Goal: Task Accomplishment & Management: Manage account settings

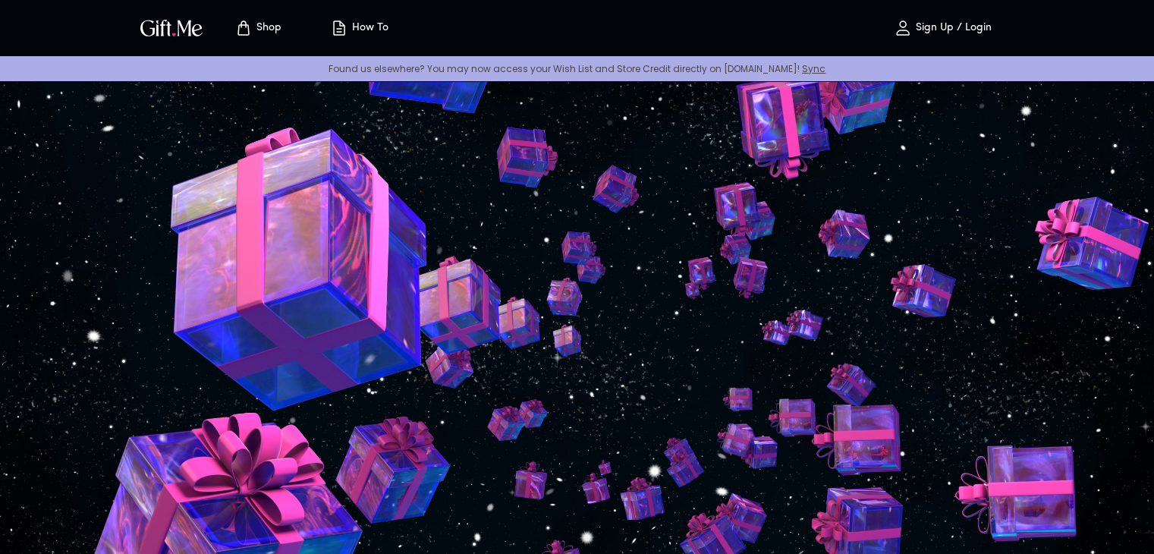
click at [696, 290] on h4 "Create Your Wishlist" at bounding box center [780, 299] width 169 height 24
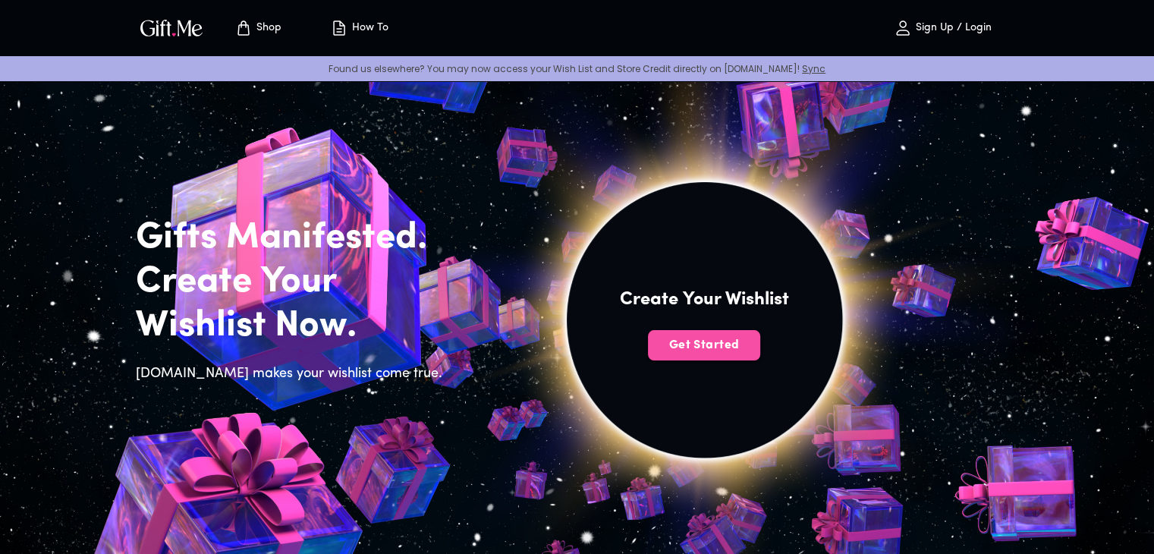
click at [722, 333] on button "Get Started" at bounding box center [704, 345] width 112 height 30
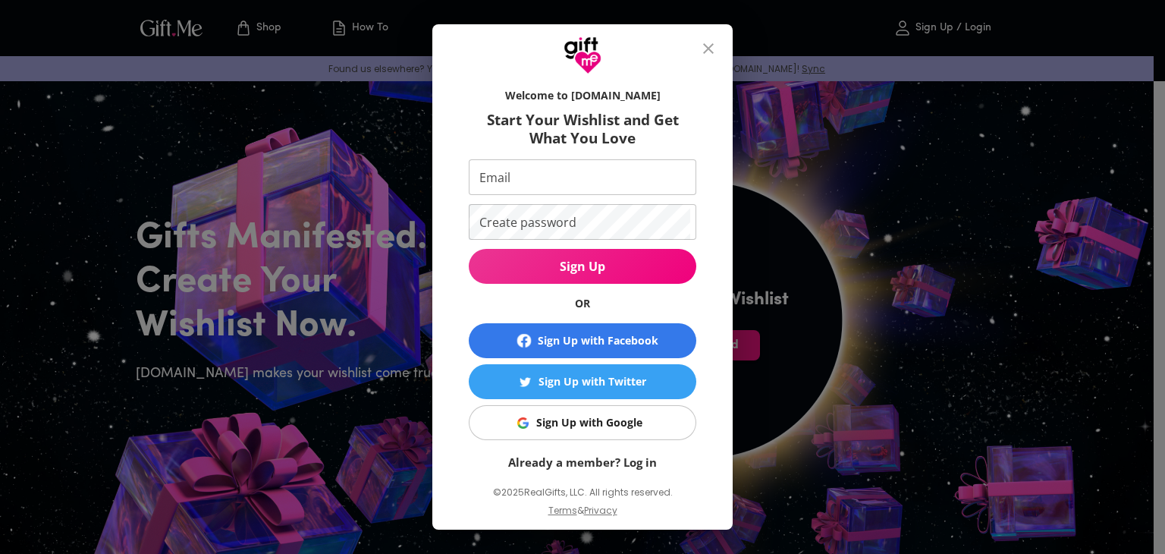
click at [719, 27] on div at bounding box center [582, 49] width 300 height 50
click at [718, 40] on icon "close" at bounding box center [708, 48] width 18 height 18
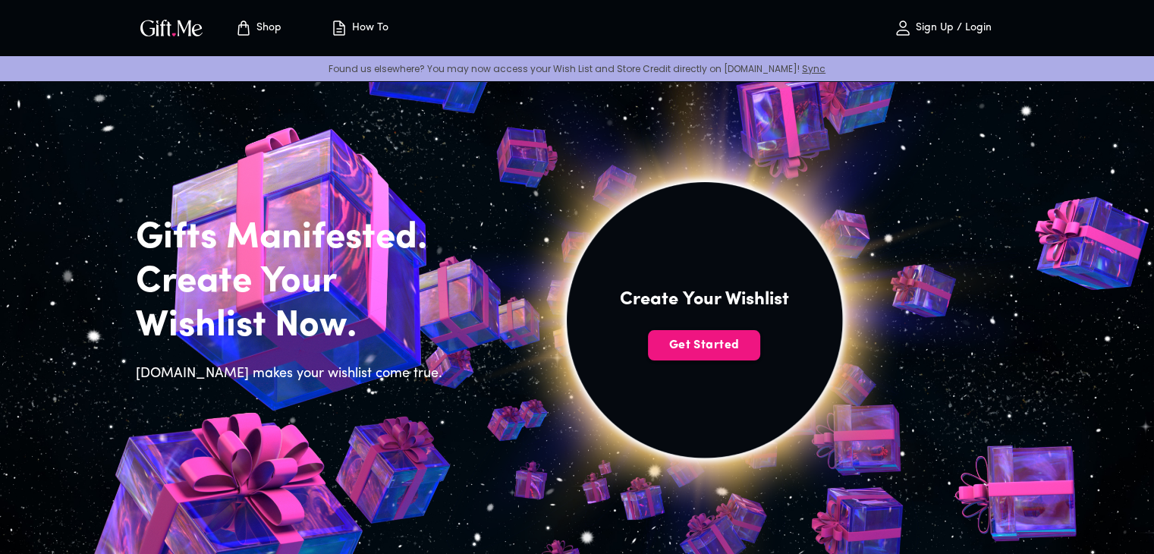
click at [922, 17] on button "Sign Up / Login" at bounding box center [943, 28] width 152 height 49
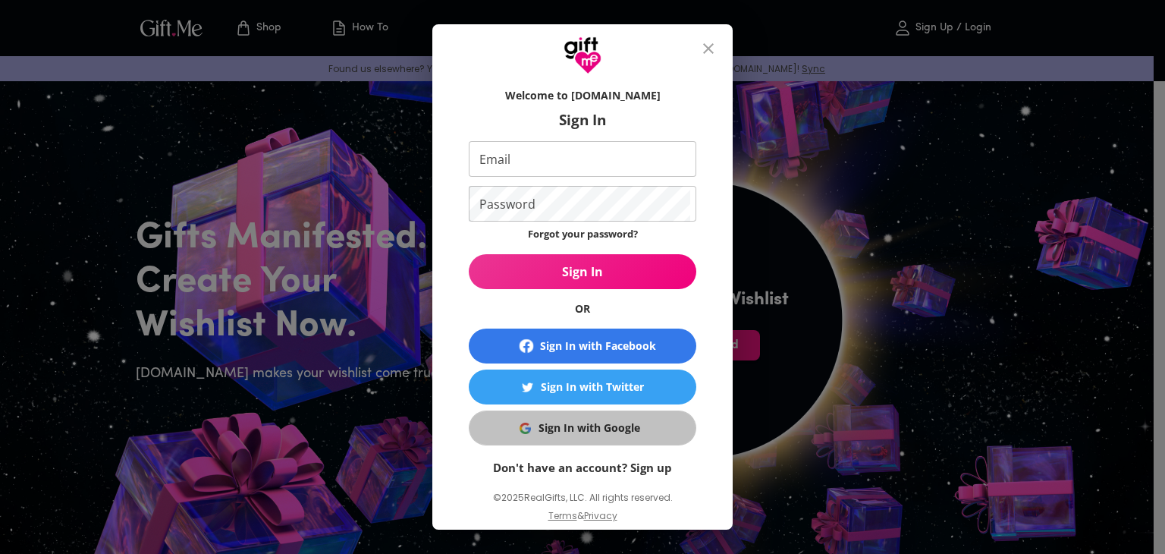
click at [553, 429] on div "Sign In with Google" at bounding box center [590, 427] width 102 height 17
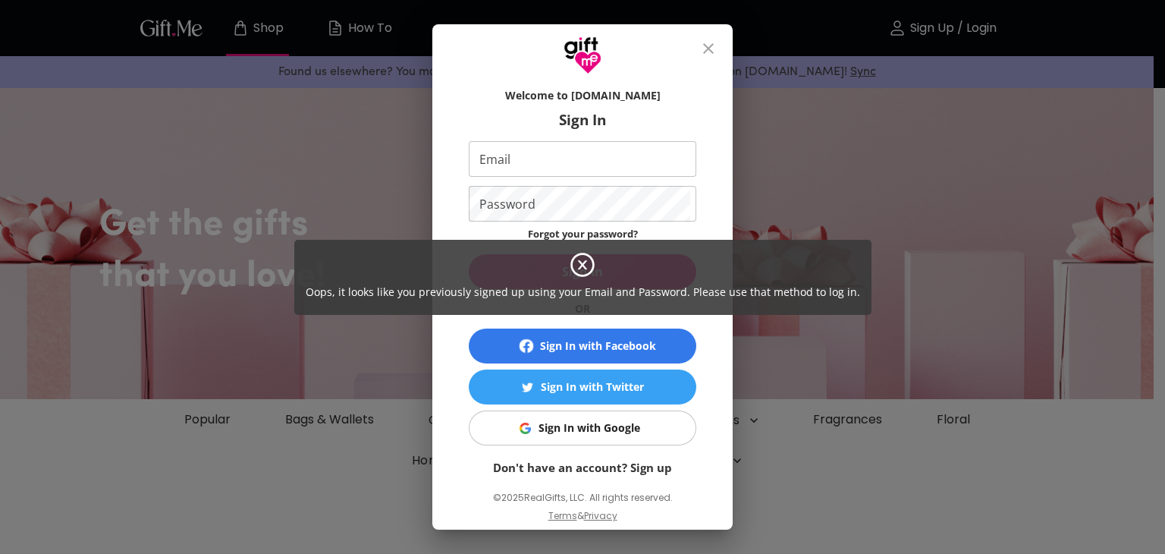
click at [604, 153] on div "Oops, it looks like you previously signed up using your Email and Password. Ple…" at bounding box center [582, 277] width 1165 height 554
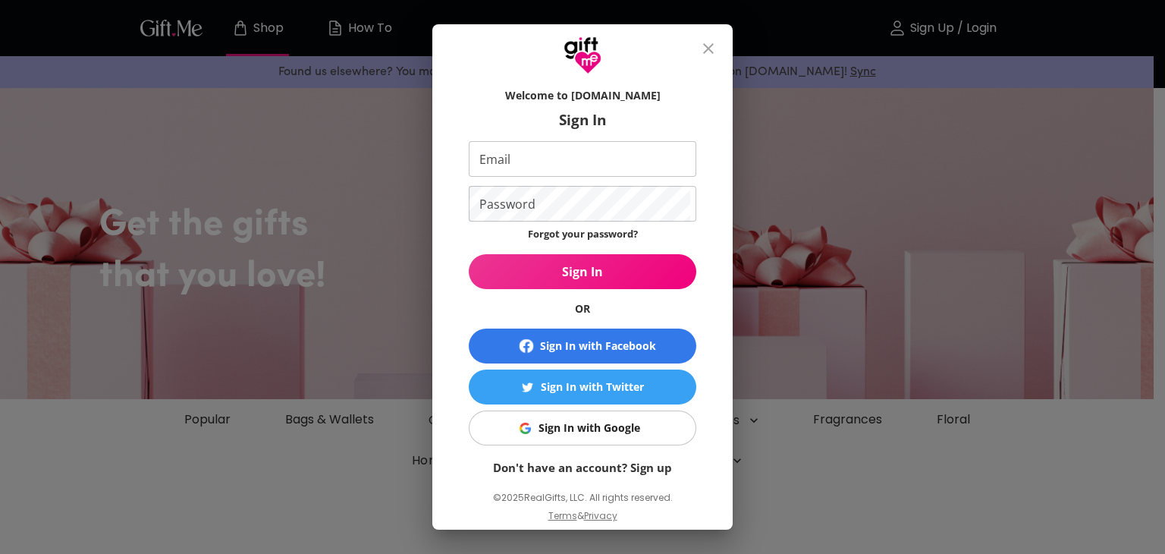
click at [573, 152] on div "Oops, it looks like you previously signed up using your Email and Password. Ple…" at bounding box center [582, 277] width 1165 height 554
click at [543, 174] on input "Email" at bounding box center [579, 159] width 221 height 36
type input "jhayanneatilano03@gmail.com"
click at [582, 240] on p "Forgot your password?" at bounding box center [583, 233] width 110 height 17
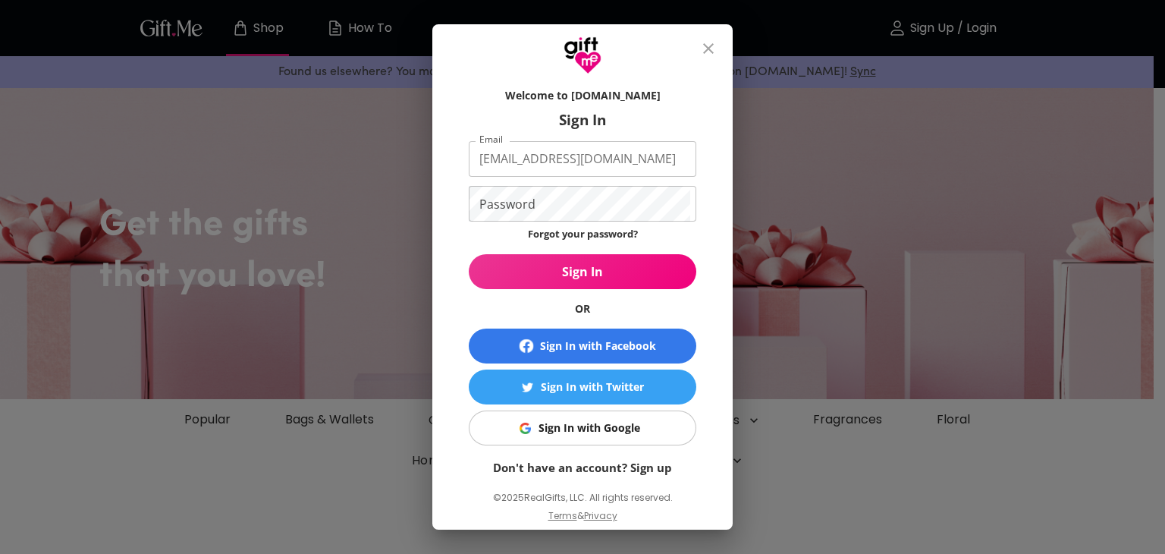
click at [579, 239] on link "Forgot your password?" at bounding box center [583, 234] width 110 height 14
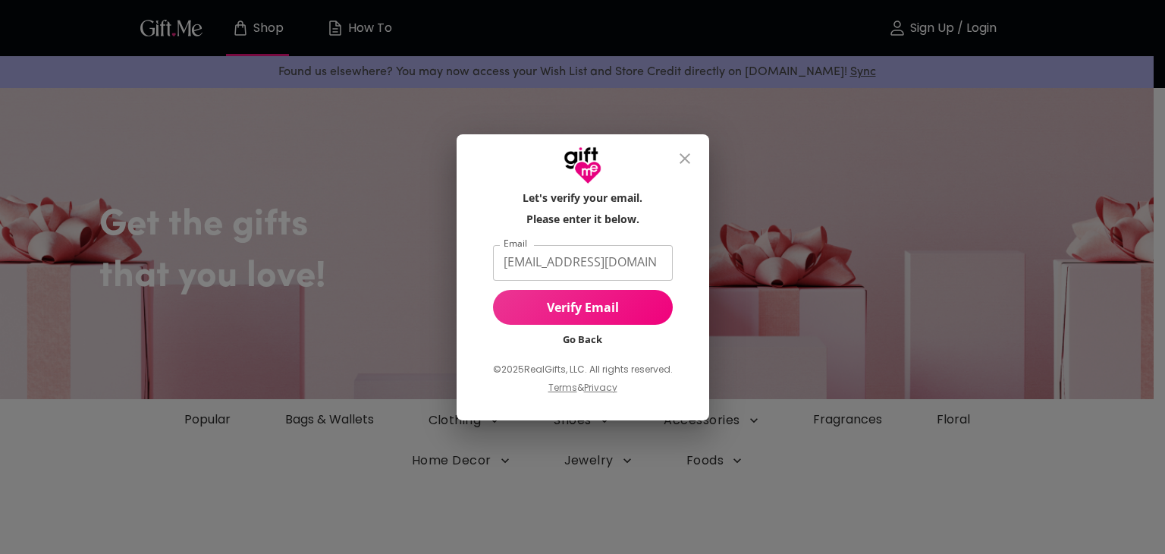
click at [588, 268] on input "jhayanneatilano03@gmail.com" at bounding box center [580, 263] width 174 height 36
click at [598, 306] on span "Verify Email" at bounding box center [583, 307] width 180 height 17
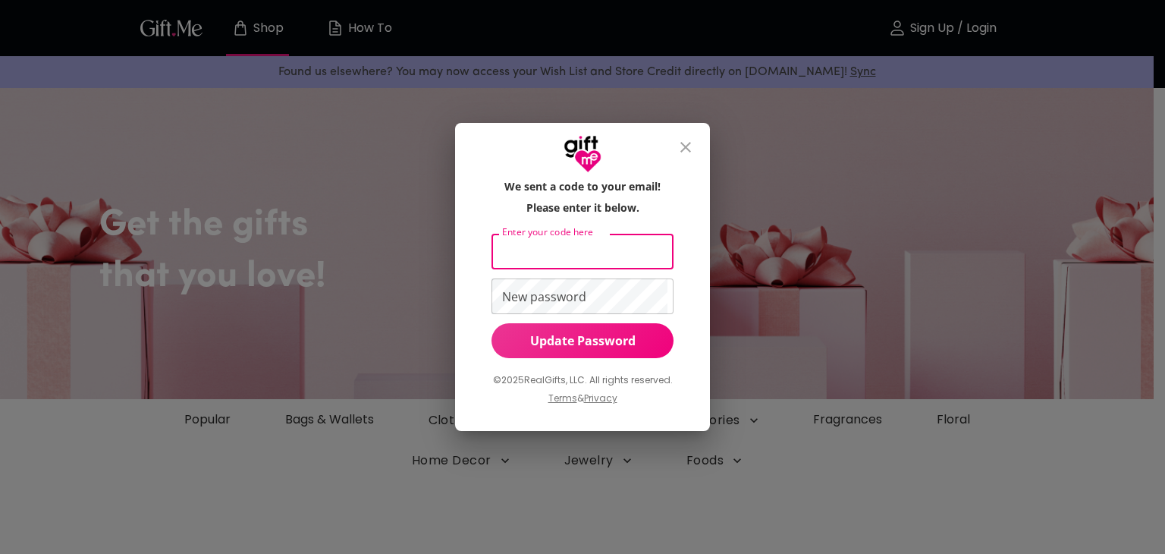
click at [558, 262] on input "Enter your code here" at bounding box center [580, 252] width 177 height 36
type input "158164"
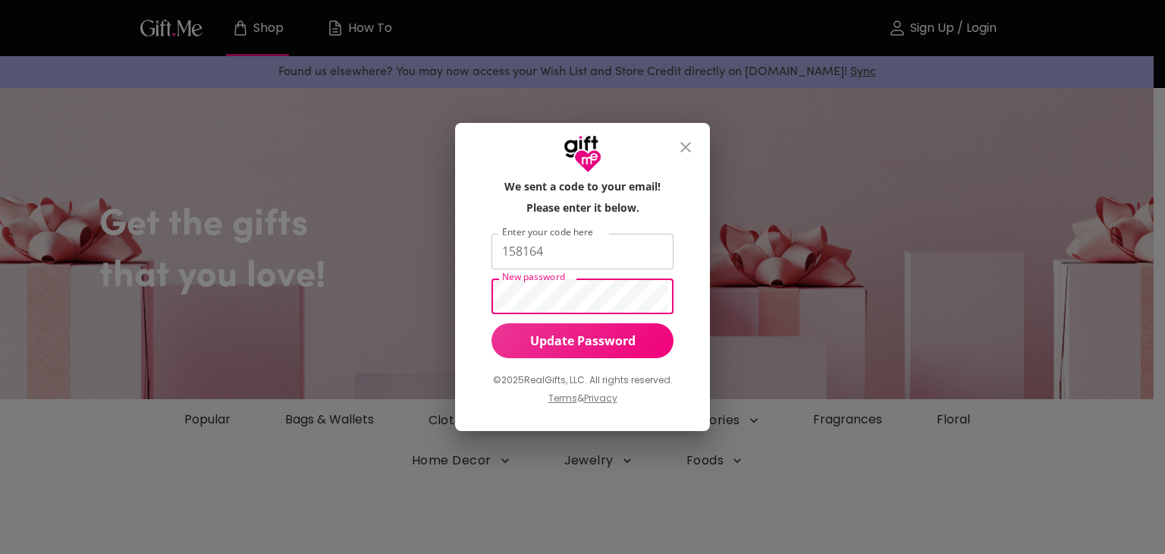
click at [567, 343] on span "Update Password" at bounding box center [583, 340] width 183 height 17
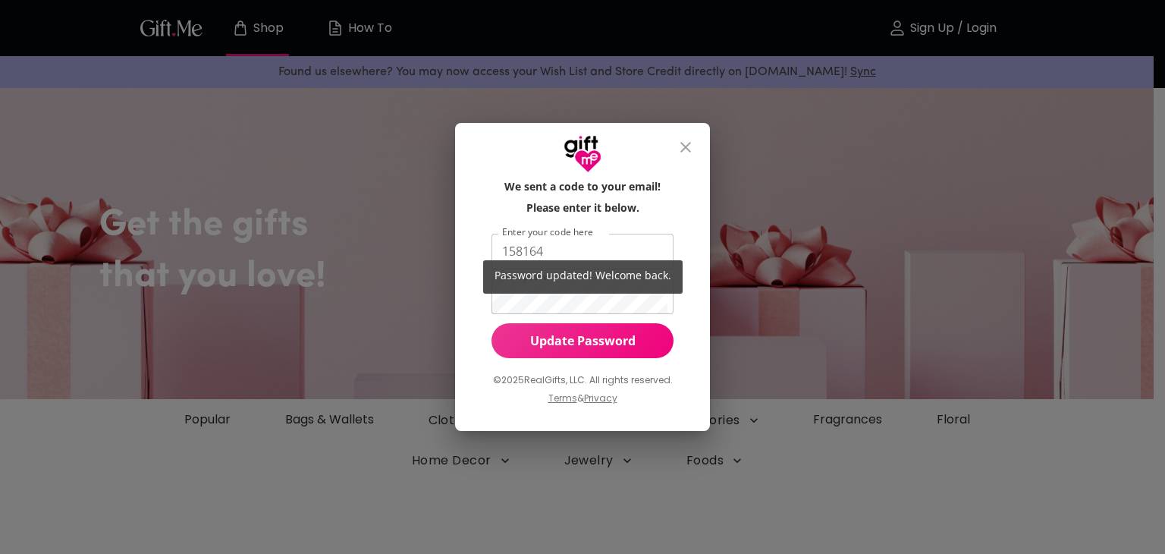
click at [686, 143] on div "Password updated! Welcome back." at bounding box center [582, 277] width 1165 height 554
click at [685, 144] on div "Password updated! Welcome back." at bounding box center [582, 277] width 1165 height 554
click at [631, 271] on span "Password updated! Welcome back." at bounding box center [583, 275] width 177 height 14
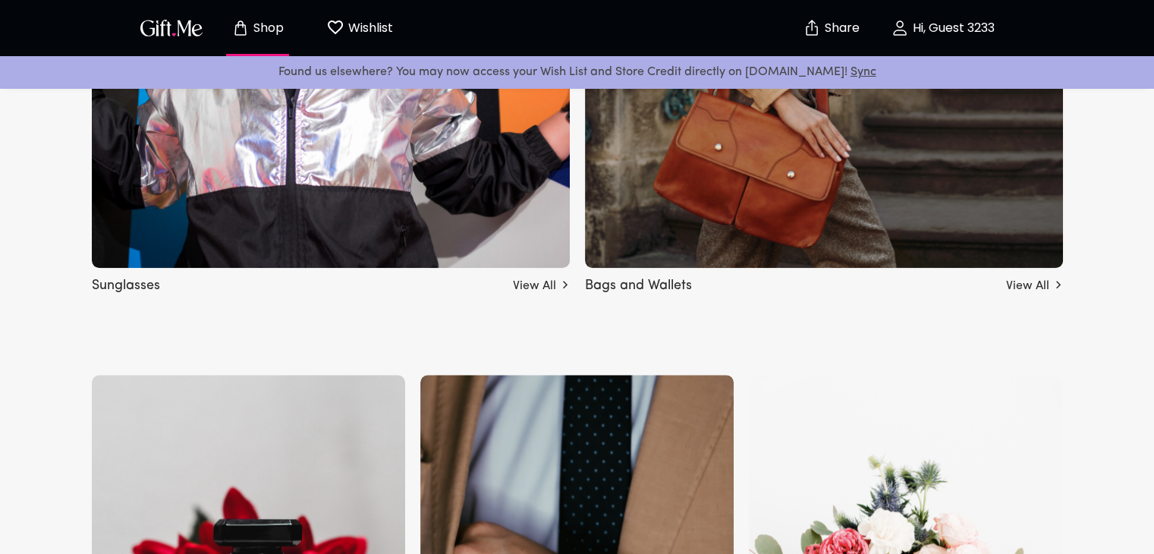
scroll to position [1456, 0]
